Goal: Navigation & Orientation: Find specific page/section

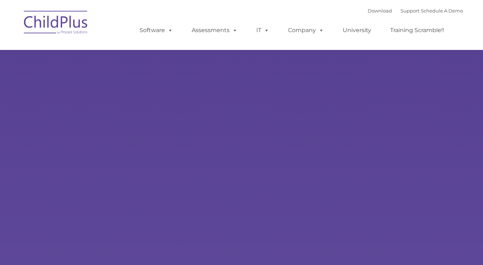
select select "MEDIUM"
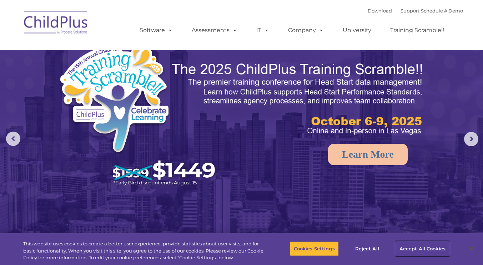
click at [433, 252] on button "Accept All Cookies" at bounding box center [423, 248] width 54 height 15
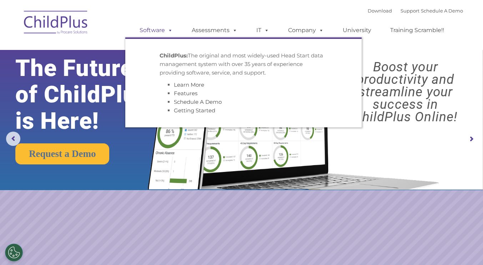
click at [170, 28] on span at bounding box center [169, 30] width 8 height 7
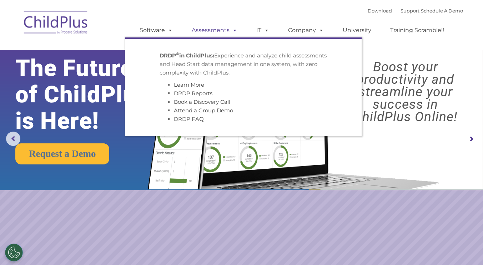
click at [233, 30] on span at bounding box center [234, 30] width 8 height 7
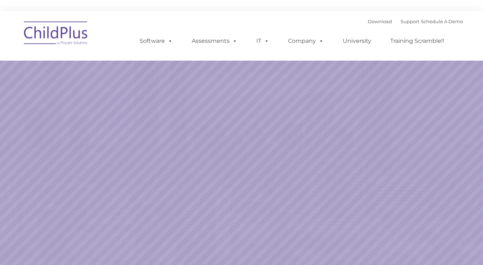
select select "MEDIUM"
